Goal: Communication & Community: Answer question/provide support

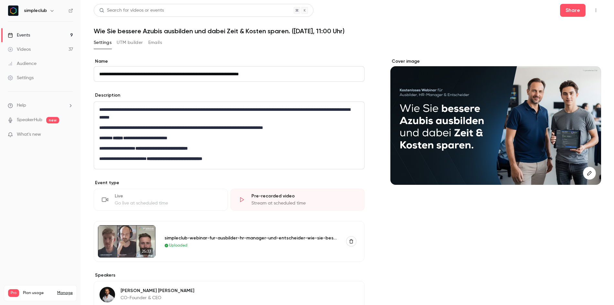
scroll to position [62, 0]
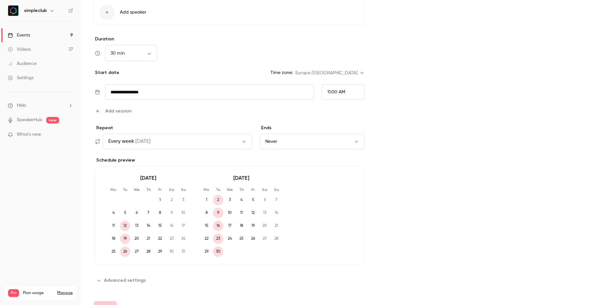
scroll to position [385, 0]
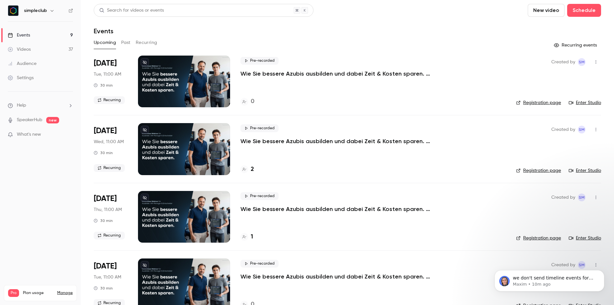
click at [523, 269] on div "we don't send timeline events for "not attending" a webinar. could you elaborat…" at bounding box center [549, 251] width 119 height 81
click at [524, 275] on p "we don't send timeline events for "not attending" a webinar. could you elaborat…" at bounding box center [553, 278] width 83 height 6
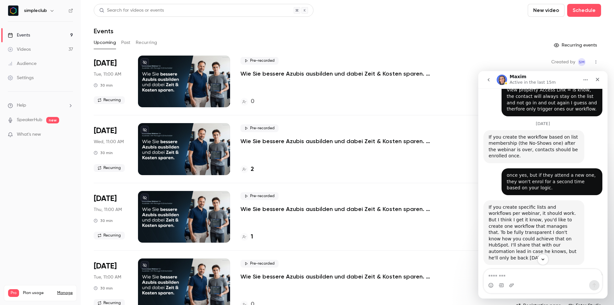
scroll to position [495, 0]
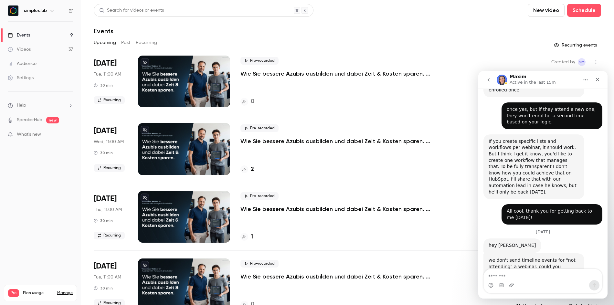
click at [514, 270] on textarea "Message…" at bounding box center [542, 274] width 118 height 11
type textarea "*"
click at [492, 274] on textarea "**********" at bounding box center [542, 268] width 118 height 11
click at [592, 274] on textarea "**********" at bounding box center [542, 268] width 118 height 11
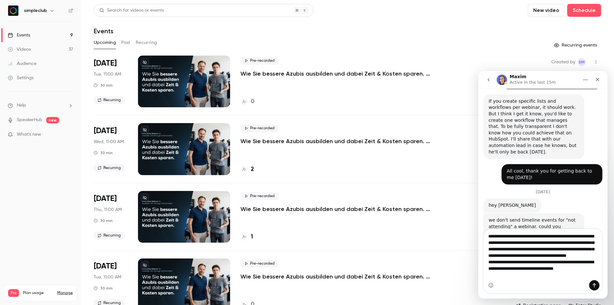
scroll to position [23, 0]
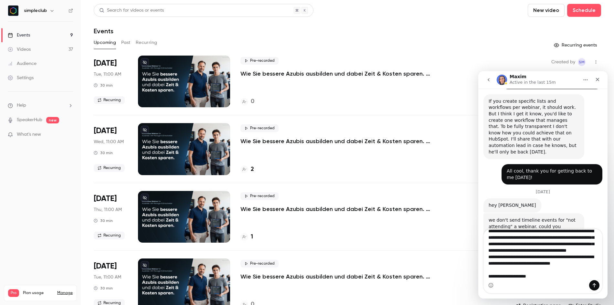
type textarea "**********"
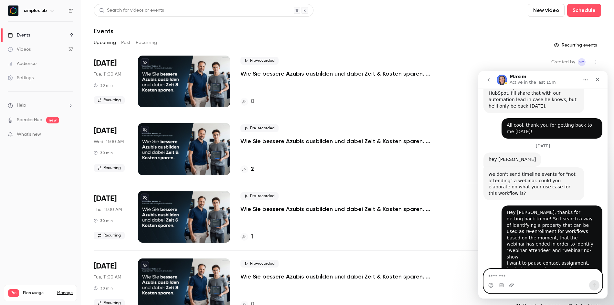
scroll to position [613, 0]
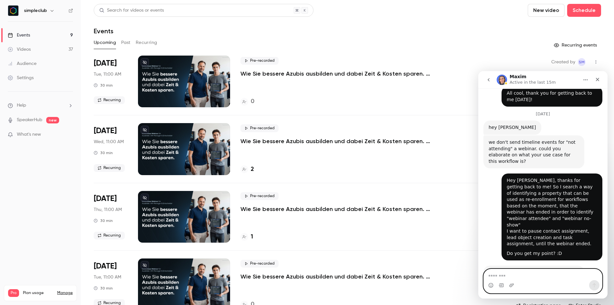
click at [526, 272] on textarea "Message…" at bounding box center [542, 274] width 118 height 11
drag, startPoint x: 563, startPoint y: 247, endPoint x: 505, endPoint y: 236, distance: 59.5
click at [505, 269] on div "youc an use the "last registration date" which is the date at which the last we…" at bounding box center [533, 281] width 90 height 25
drag, startPoint x: 563, startPoint y: 247, endPoint x: 508, endPoint y: 236, distance: 57.0
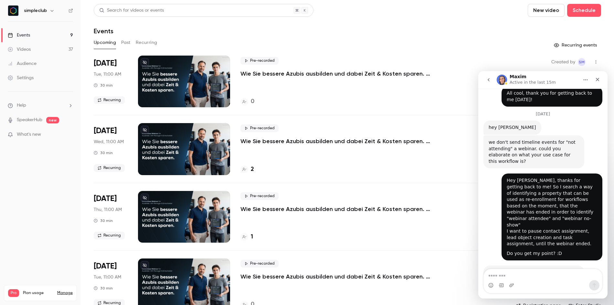
click at [508, 269] on div "youc an use the "last registration date" which is the date at which the last we…" at bounding box center [533, 281] width 90 height 25
click at [507, 269] on div "youc an use the "last registration date" which is the date at which the last we…" at bounding box center [533, 281] width 90 height 25
drag, startPoint x: 507, startPoint y: 234, endPoint x: 553, endPoint y: 245, distance: 47.8
click at [552, 269] on div "youc an use the "last registration date" which is the date at which the last we…" at bounding box center [533, 281] width 90 height 25
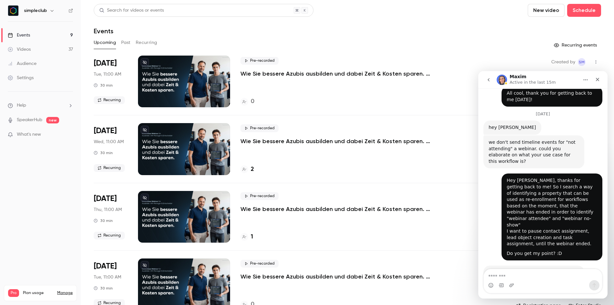
drag, startPoint x: 558, startPoint y: 246, endPoint x: 507, endPoint y: 236, distance: 52.4
click at [507, 269] on div "youc an use the "last registration date" which is the date at which the last we…" at bounding box center [533, 281] width 90 height 25
copy div "use the "last registration date" which is the date at which the last webinar th…"
click at [514, 276] on textarea "Message…" at bounding box center [542, 274] width 118 height 11
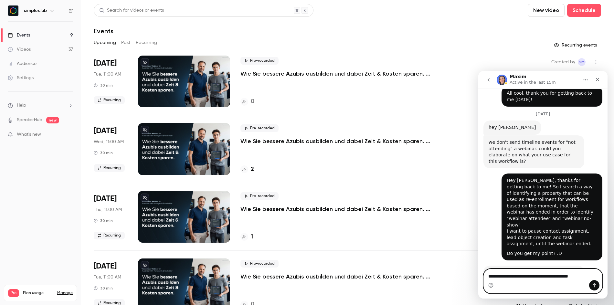
type textarea "**********"
